Goal: Task Accomplishment & Management: Manage account settings

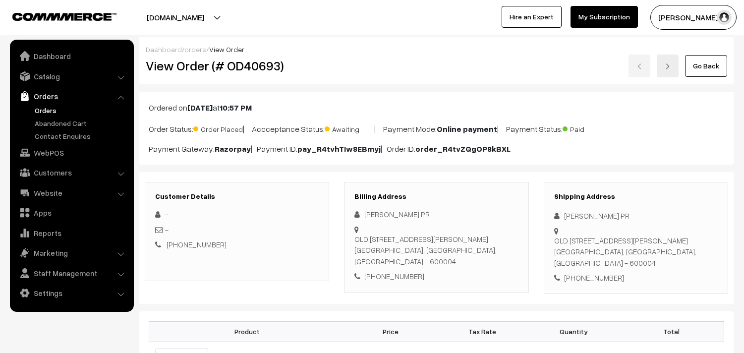
scroll to position [308, 0]
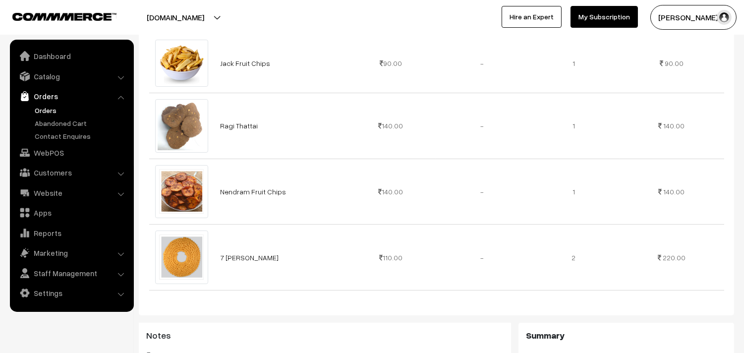
click at [42, 110] on link "Orders" at bounding box center [81, 110] width 98 height 10
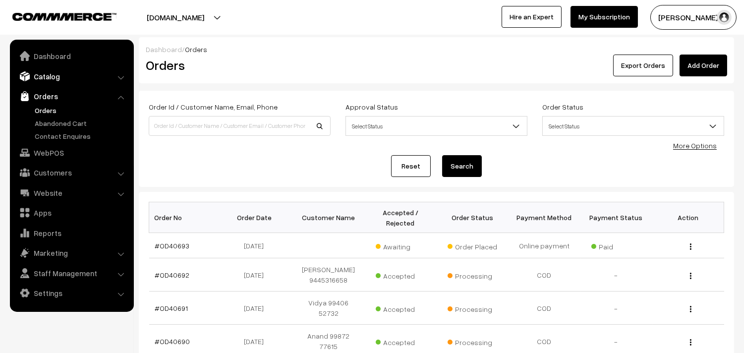
click at [55, 77] on link "Catalog" at bounding box center [71, 76] width 118 height 18
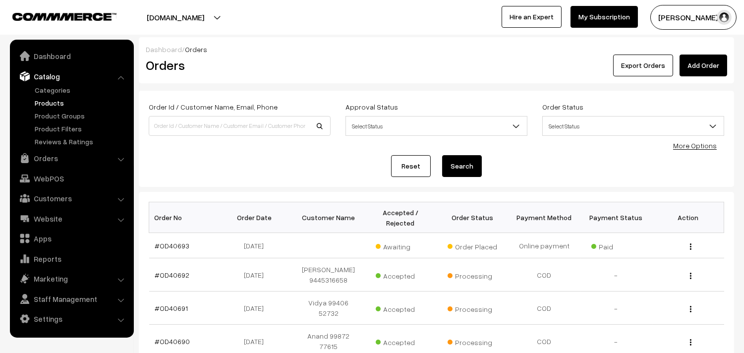
click at [50, 100] on link "Products" at bounding box center [81, 103] width 98 height 10
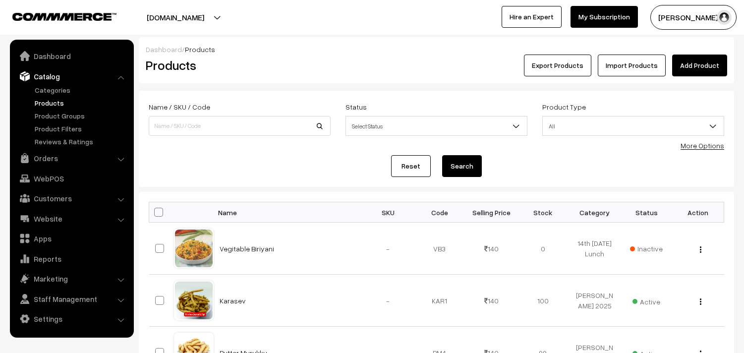
click at [701, 149] on link "More Options" at bounding box center [702, 145] width 44 height 8
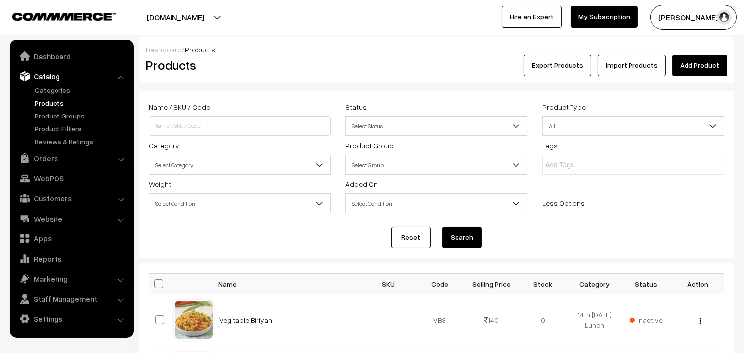
click at [197, 162] on span "Select Category" at bounding box center [239, 164] width 181 height 17
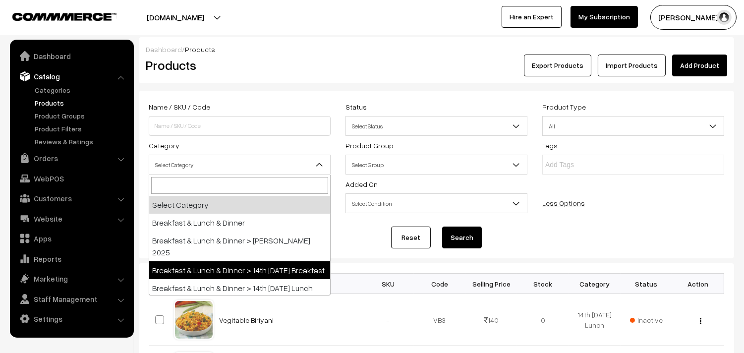
select select "91"
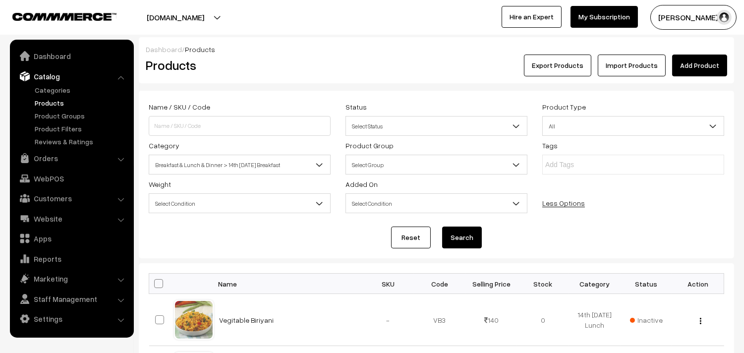
click at [472, 243] on button "Search" at bounding box center [462, 237] width 40 height 22
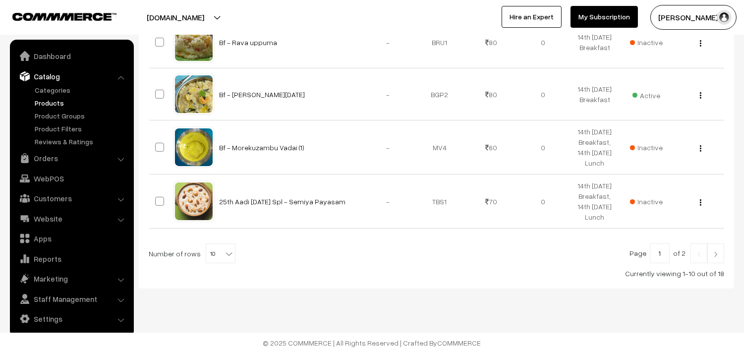
click at [224, 254] on b at bounding box center [229, 254] width 10 height 10
select select "80"
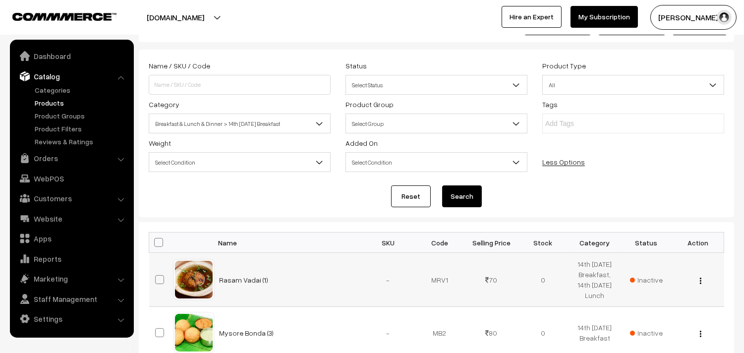
scroll to position [165, 0]
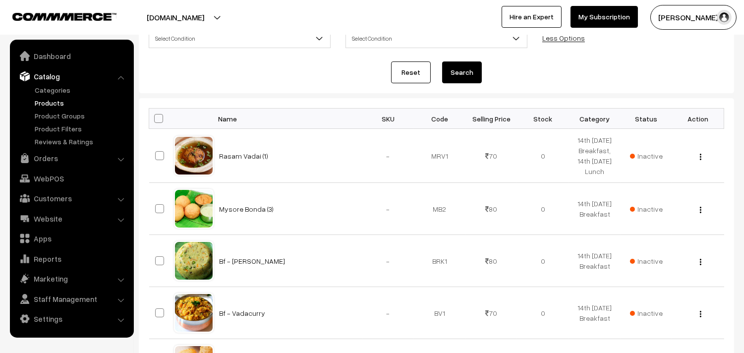
click at [158, 115] on span at bounding box center [158, 118] width 9 height 9
click at [156, 115] on input "checkbox" at bounding box center [152, 118] width 6 height 6
checkbox input "true"
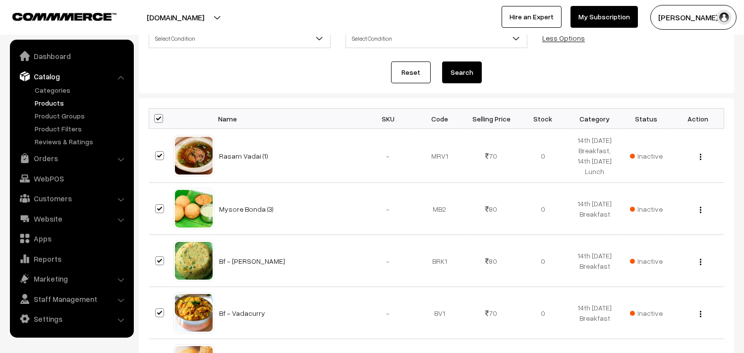
checkbox input "true"
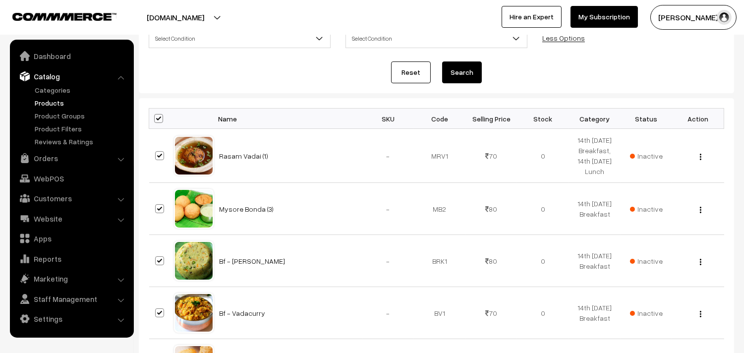
checkbox input "true"
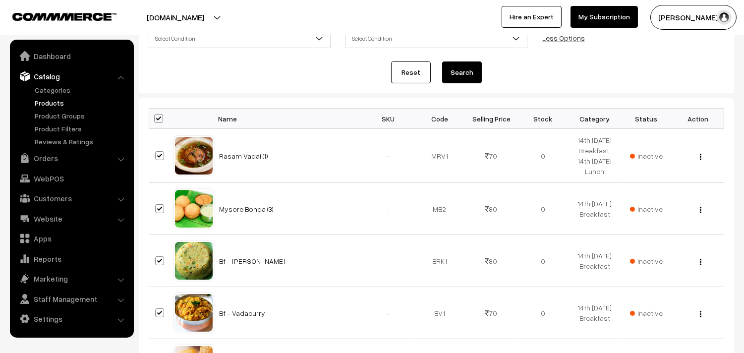
checkbox input "true"
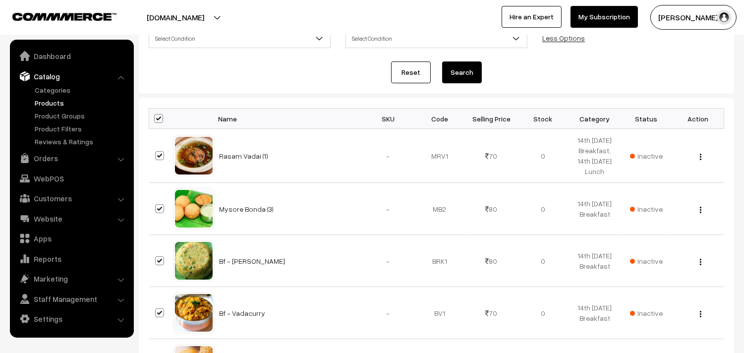
checkbox input "true"
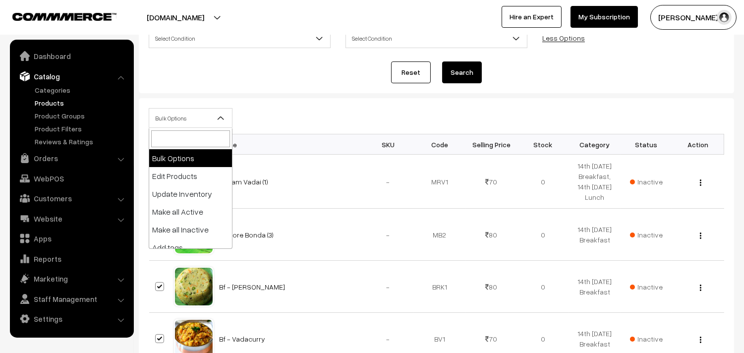
click at [170, 126] on span "Bulk Options" at bounding box center [190, 117] width 83 height 17
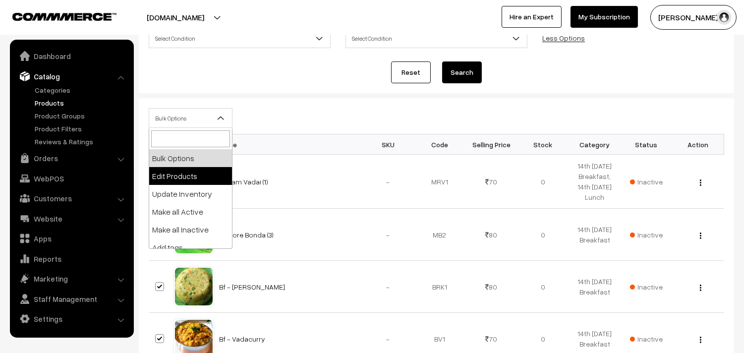
select select "editProduct"
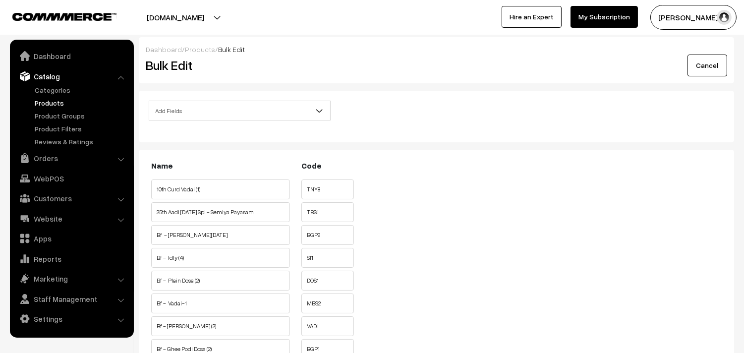
click at [204, 120] on div "Add Fields Product Name Product Sort Order Category Tags SKU Weight Selling Pri…" at bounding box center [239, 114] width 197 height 26
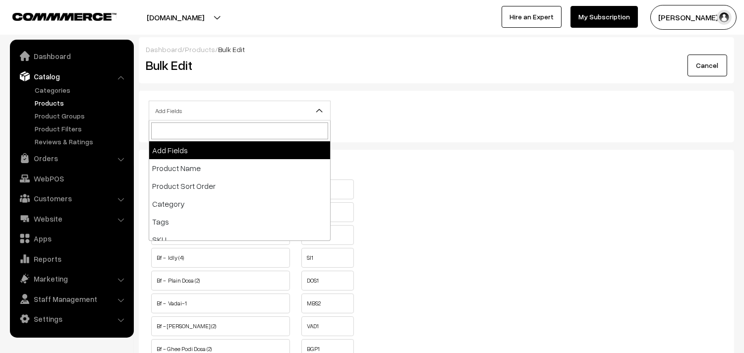
click at [212, 111] on span "Add Fields" at bounding box center [239, 110] width 181 height 17
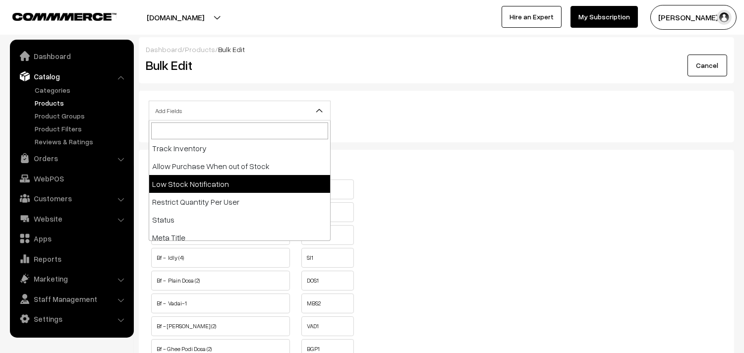
scroll to position [165, 0]
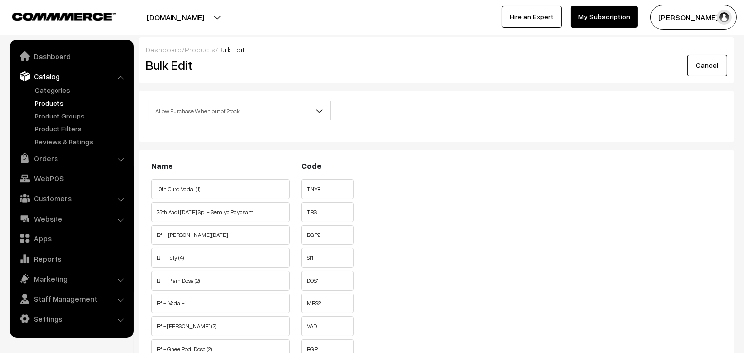
select select "allow-purchase"
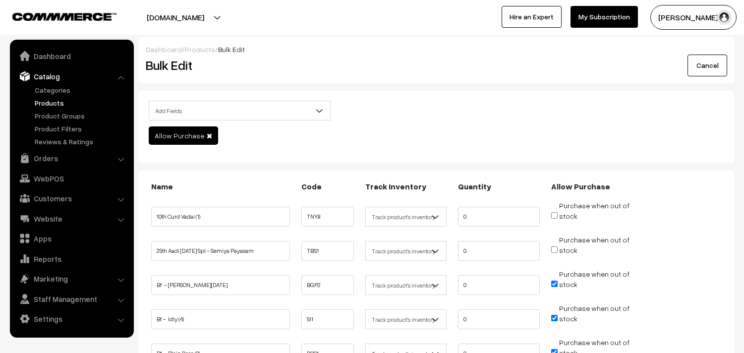
scroll to position [55, 0]
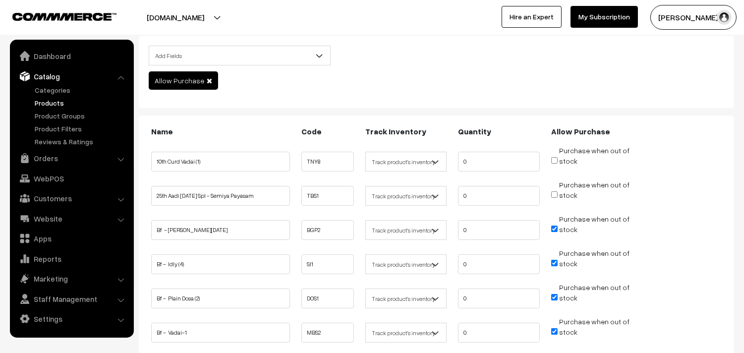
click at [551, 226] on input "Purchase when out of stock" at bounding box center [554, 228] width 6 height 6
checkbox input "false"
click at [556, 261] on input "Purchase when out of stock" at bounding box center [554, 263] width 6 height 6
checkbox input "false"
click at [552, 298] on input "Purchase when out of stock" at bounding box center [554, 297] width 6 height 6
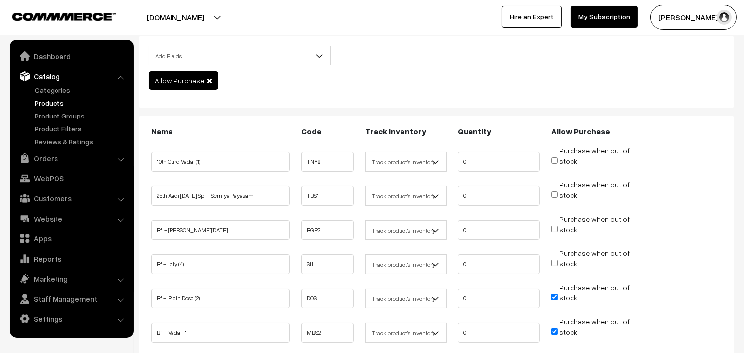
checkbox input "false"
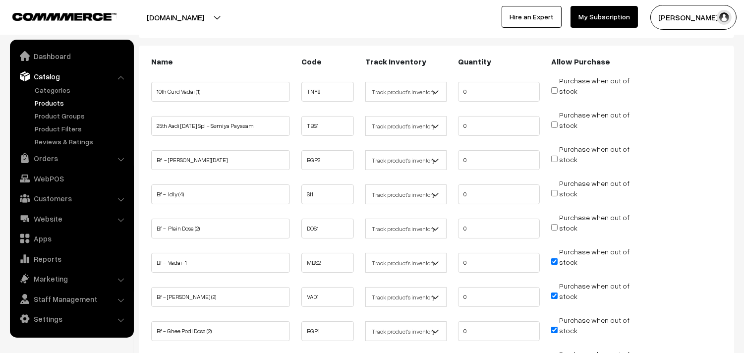
scroll to position [275, 0]
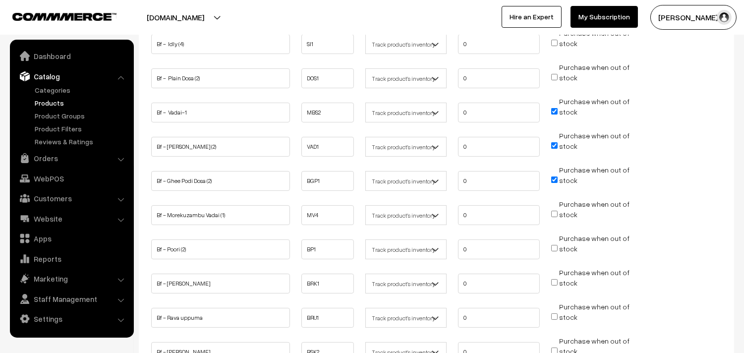
click at [555, 109] on input "Purchase when out of stock" at bounding box center [554, 111] width 6 height 6
checkbox input "false"
click at [552, 142] on input "Purchase when out of stock" at bounding box center [554, 145] width 6 height 6
checkbox input "false"
click at [555, 176] on input "Purchase when out of stock" at bounding box center [554, 179] width 6 height 6
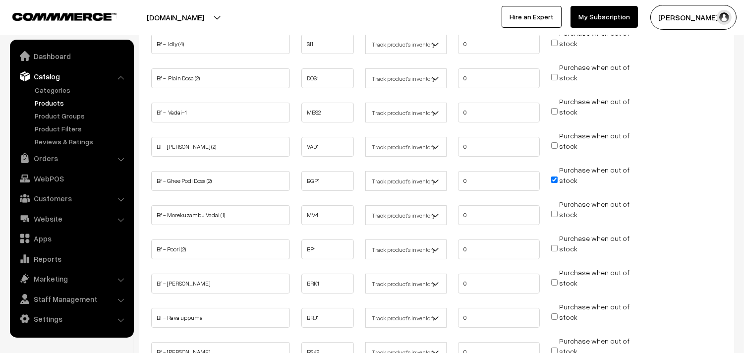
checkbox input "false"
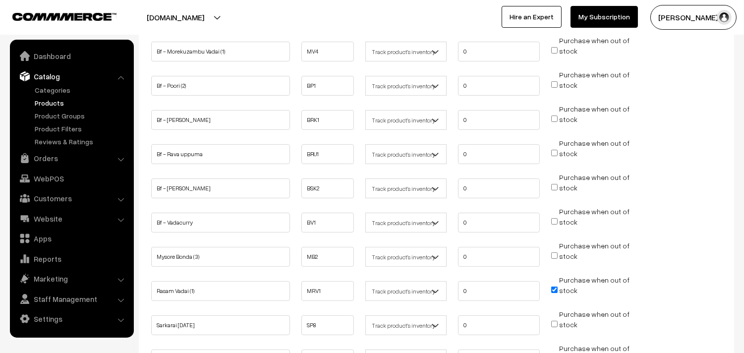
scroll to position [567, 0]
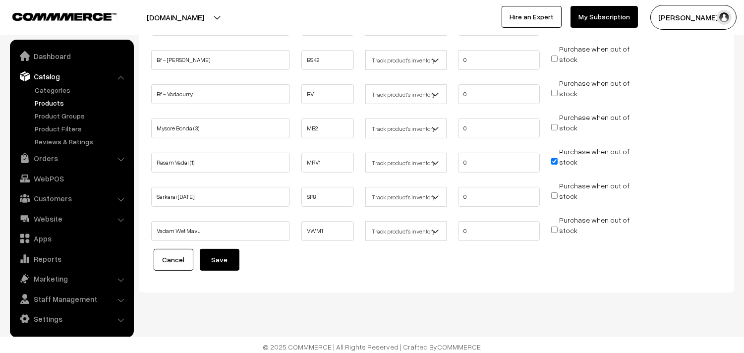
click at [556, 158] on input "Purchase when out of stock" at bounding box center [554, 161] width 6 height 6
checkbox input "false"
click at [226, 255] on button "Save" at bounding box center [220, 260] width 40 height 22
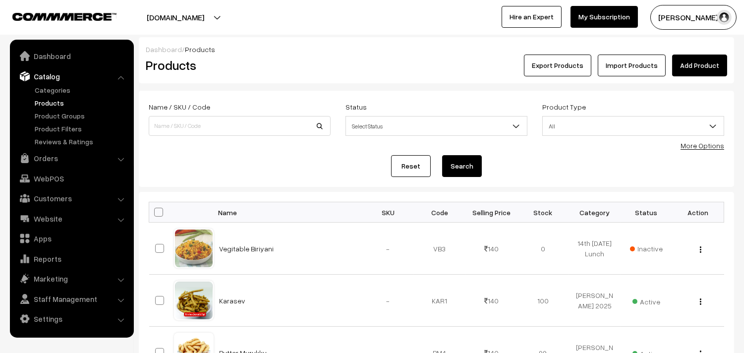
click at [689, 140] on div "More Options" at bounding box center [702, 145] width 44 height 10
click at [692, 142] on link "More Options" at bounding box center [702, 145] width 44 height 8
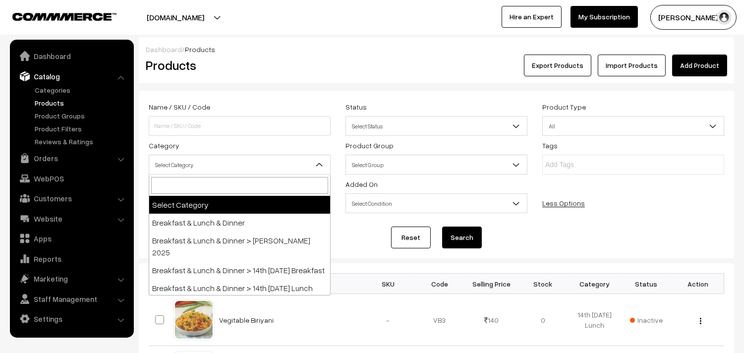
click at [202, 159] on span "Select Category" at bounding box center [239, 164] width 181 height 17
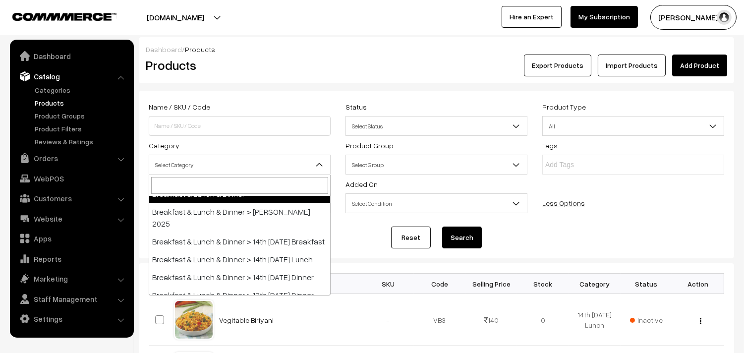
scroll to position [55, 0]
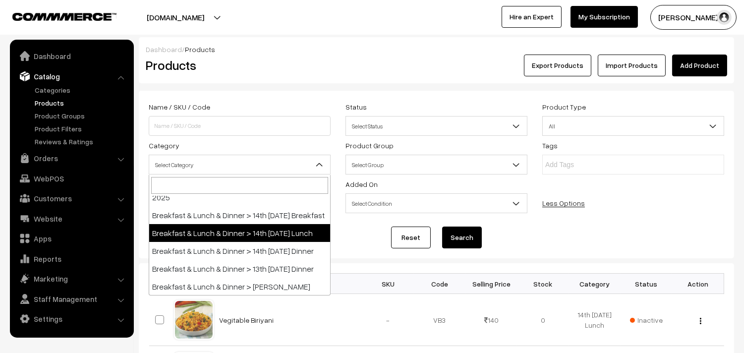
select select "95"
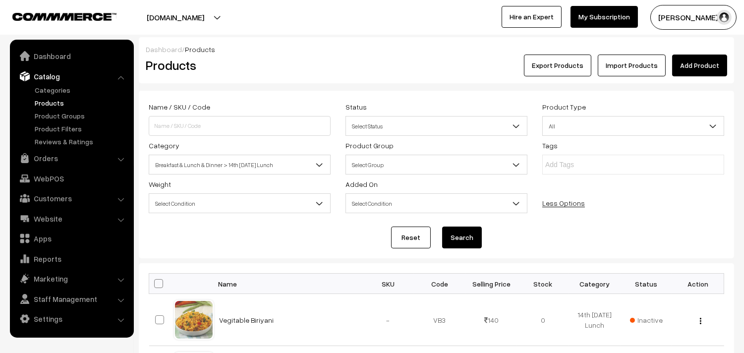
click at [469, 241] on button "Search" at bounding box center [462, 237] width 40 height 22
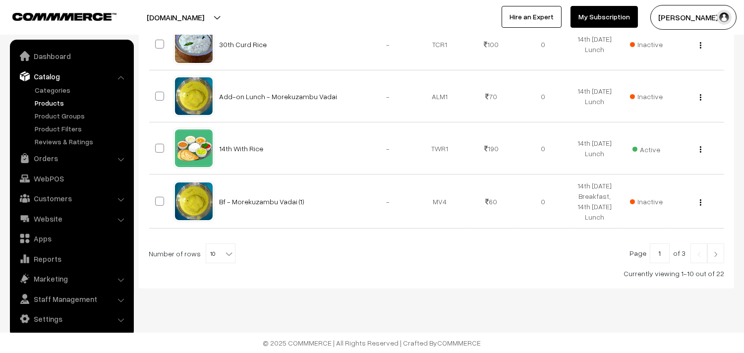
scroll to position [632, 0]
click at [211, 259] on span "10" at bounding box center [220, 254] width 29 height 20
select select "90"
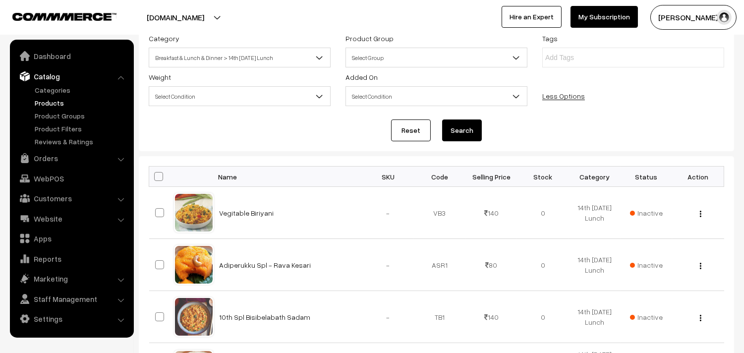
scroll to position [110, 0]
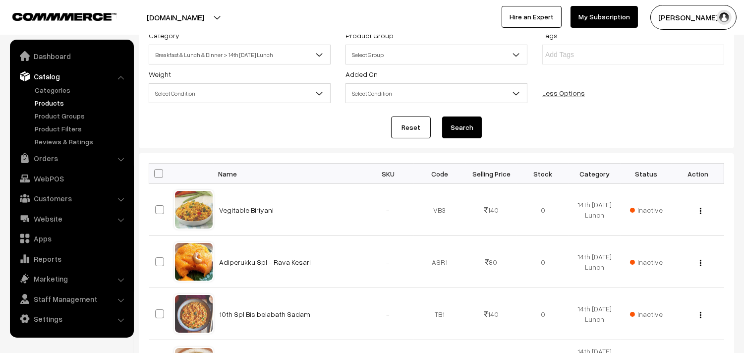
click at [162, 172] on span at bounding box center [158, 173] width 9 height 9
click at [156, 172] on input "checkbox" at bounding box center [152, 173] width 6 height 6
checkbox input "true"
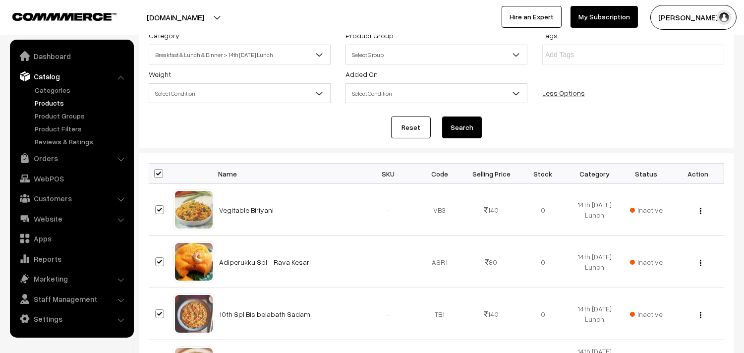
checkbox input "true"
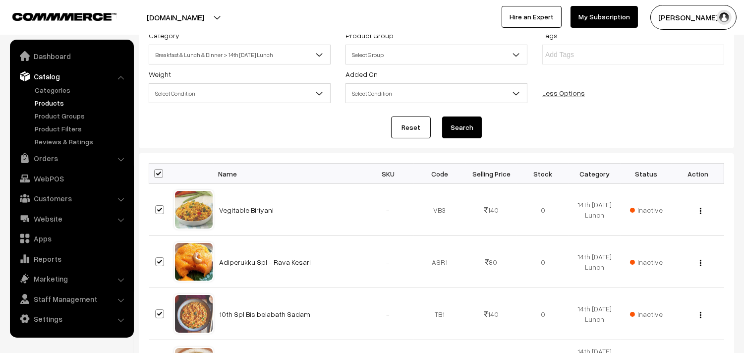
checkbox input "true"
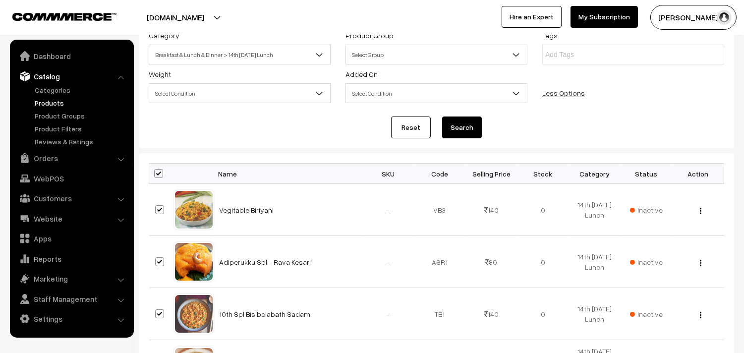
checkbox input "true"
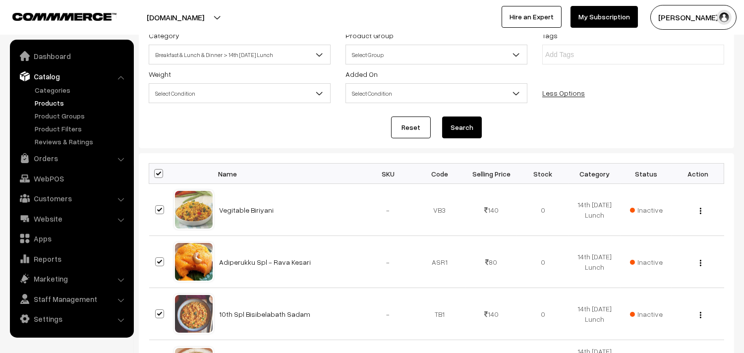
checkbox input "true"
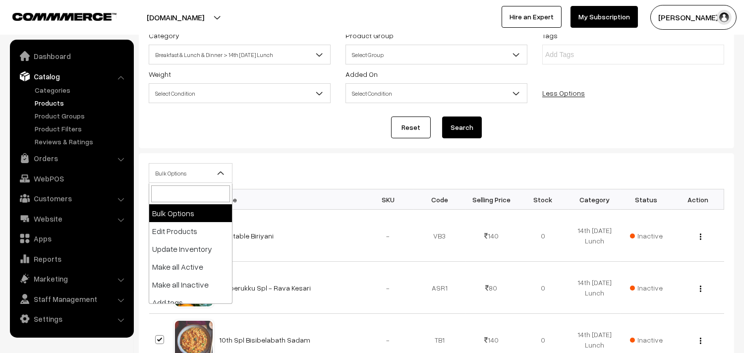
click at [170, 175] on span "Bulk Options" at bounding box center [190, 172] width 83 height 17
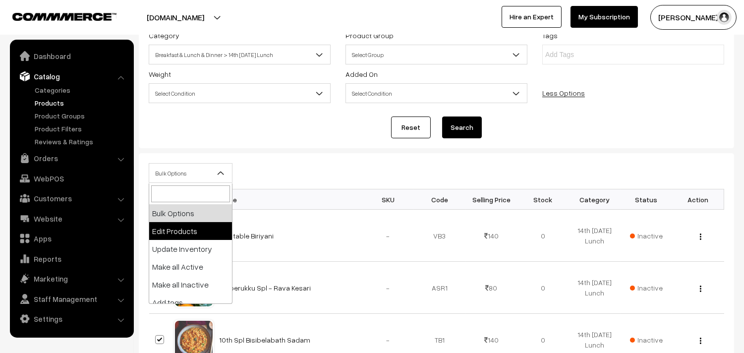
select select "editProduct"
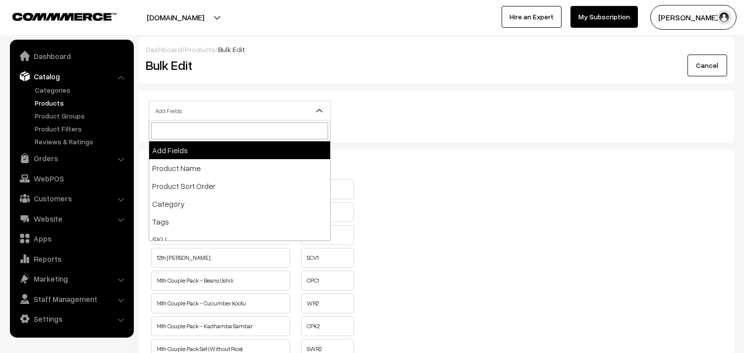
click at [212, 112] on span "Add Fields" at bounding box center [239, 110] width 181 height 17
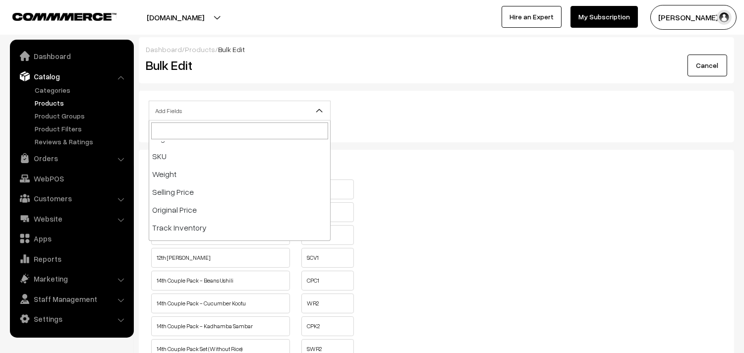
scroll to position [110, 0]
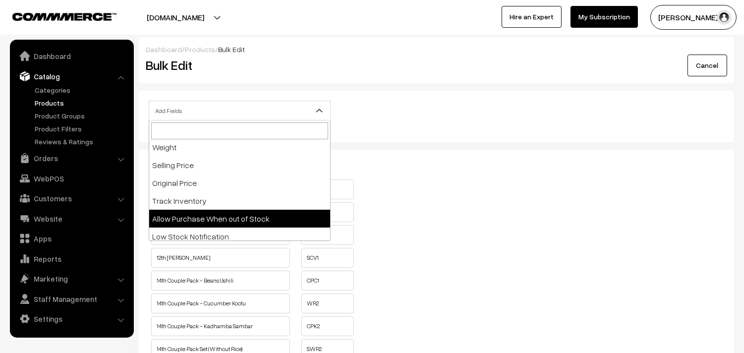
select select "allow-purchase"
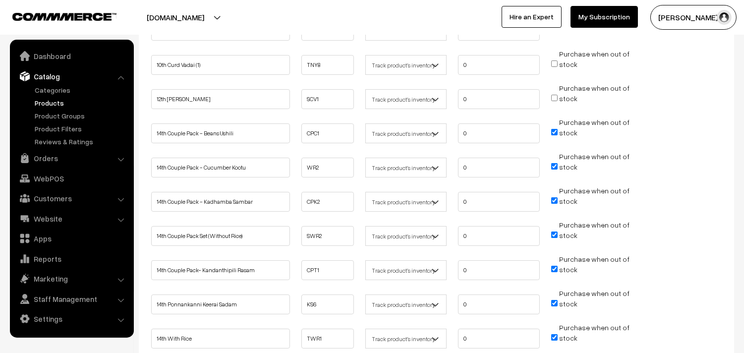
scroll to position [220, 0]
click at [552, 130] on input "Purchase when out of stock" at bounding box center [554, 132] width 6 height 6
checkbox input "false"
click at [553, 163] on input "Purchase when out of stock" at bounding box center [554, 166] width 6 height 6
checkbox input "false"
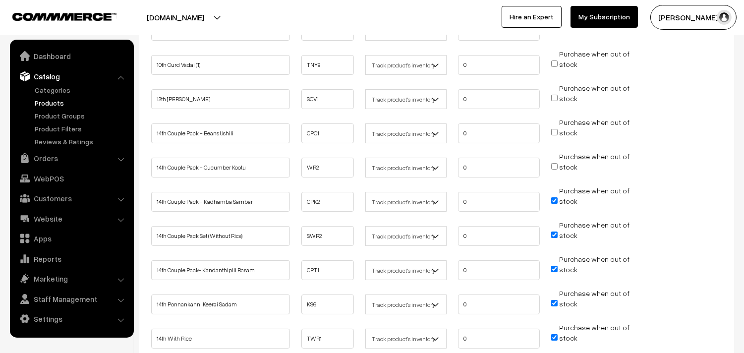
click at [554, 197] on input "Purchase when out of stock" at bounding box center [554, 200] width 6 height 6
checkbox input "false"
click at [553, 231] on input "Purchase when out of stock" at bounding box center [554, 234] width 6 height 6
checkbox input "false"
click at [555, 266] on input "Purchase when out of stock" at bounding box center [554, 269] width 6 height 6
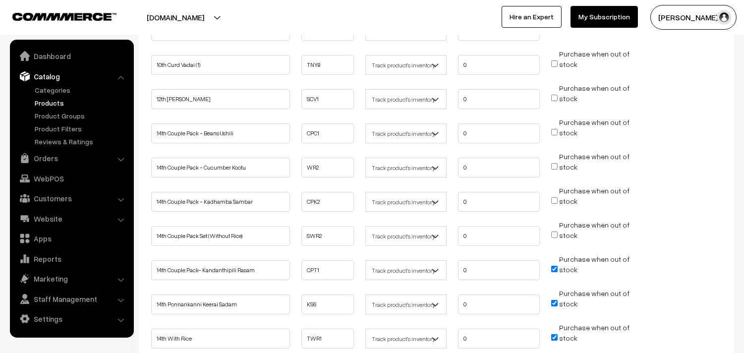
checkbox input "false"
click at [550, 299] on li "Purchase when out of stock" at bounding box center [591, 300] width 86 height 25
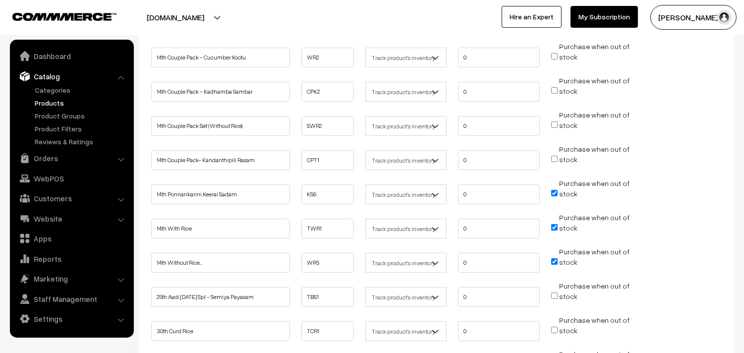
click at [551, 191] on input "Purchase when out of stock" at bounding box center [554, 193] width 6 height 6
checkbox input "false"
click at [551, 224] on input "Purchase when out of stock" at bounding box center [554, 227] width 6 height 6
checkbox input "false"
click at [555, 258] on input "Purchase when out of stock" at bounding box center [554, 261] width 6 height 6
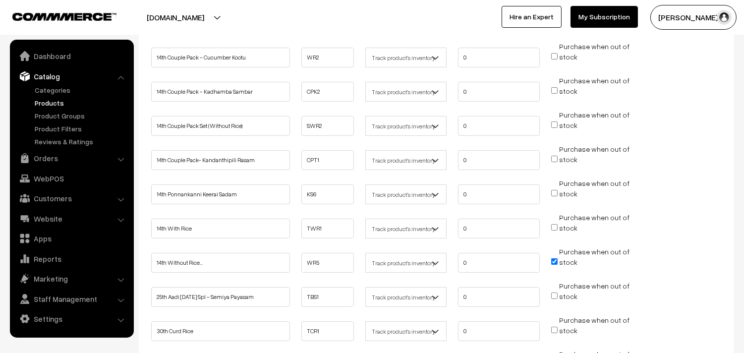
checkbox input "false"
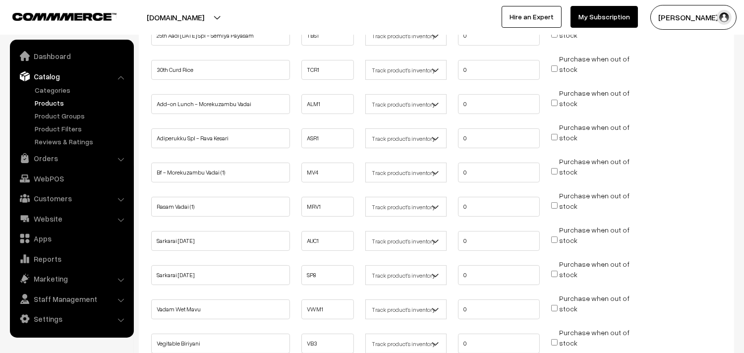
scroll to position [702, 0]
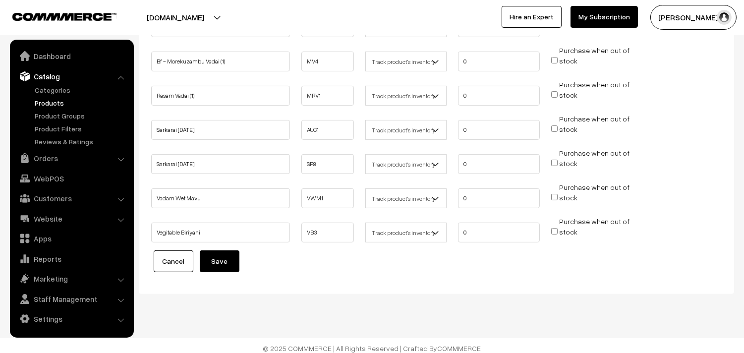
click at [223, 258] on button "Save" at bounding box center [220, 261] width 40 height 22
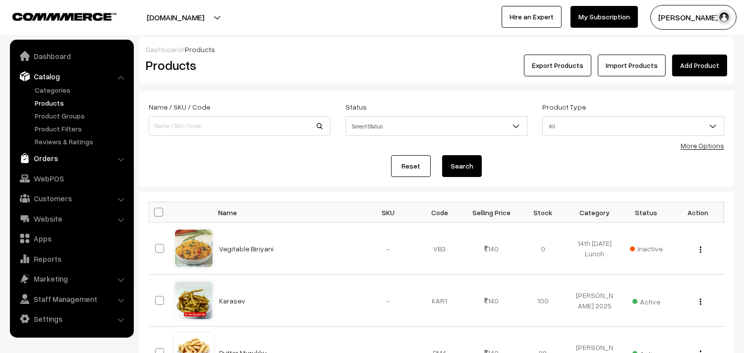
click at [51, 154] on link "Orders" at bounding box center [71, 158] width 118 height 18
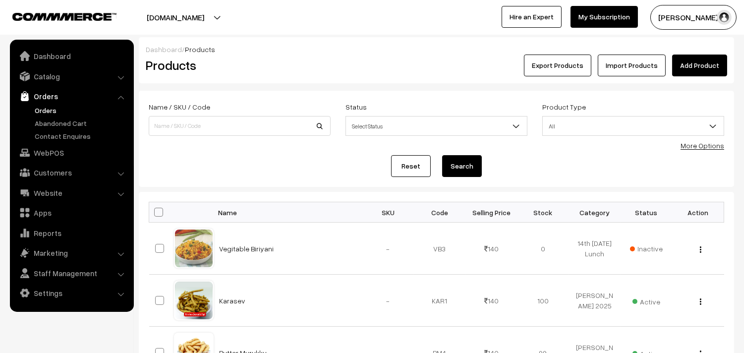
click at [49, 110] on link "Orders" at bounding box center [81, 110] width 98 height 10
